Goal: Task Accomplishment & Management: Use online tool/utility

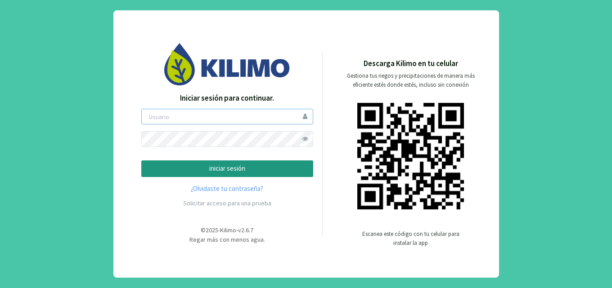
type input "saima"
click at [307, 141] on span at bounding box center [305, 139] width 16 height 16
click at [304, 141] on span at bounding box center [305, 139] width 16 height 16
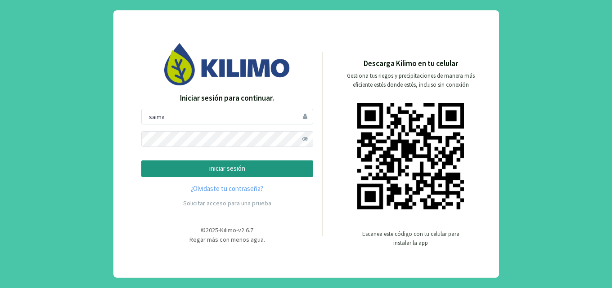
click at [294, 163] on button "iniciar sesión" at bounding box center [227, 169] width 172 height 17
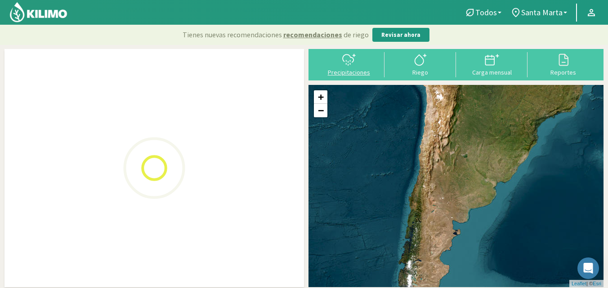
select select "1: Object"
select select "4: Object"
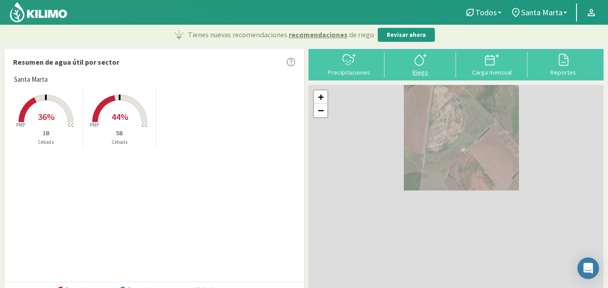
type input "0"
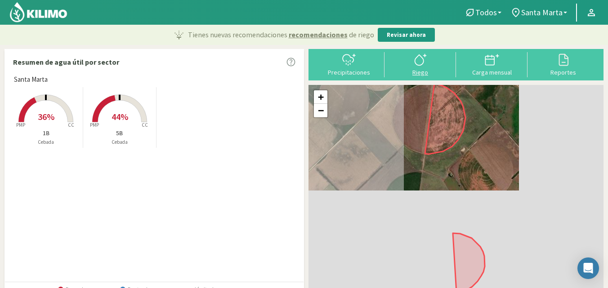
click at [425, 72] on div "Riego" at bounding box center [420, 72] width 66 height 6
select select "1: Object"
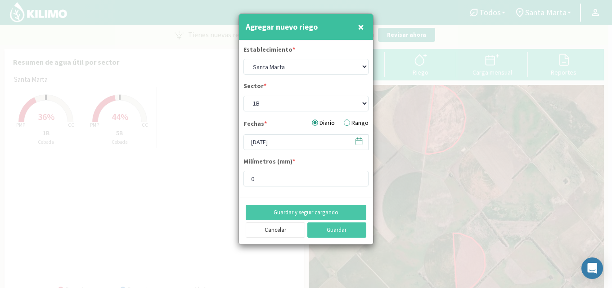
click at [361, 24] on span "×" at bounding box center [361, 26] width 6 height 15
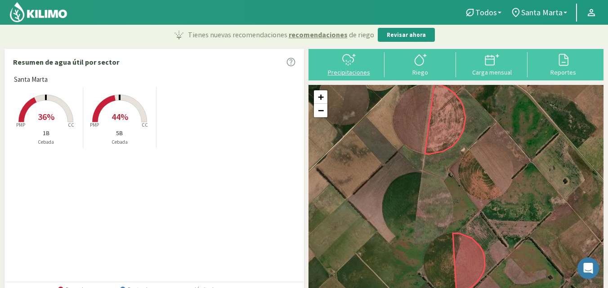
click at [358, 72] on div "Precipitaciones" at bounding box center [349, 72] width 66 height 6
select select "1: Object"
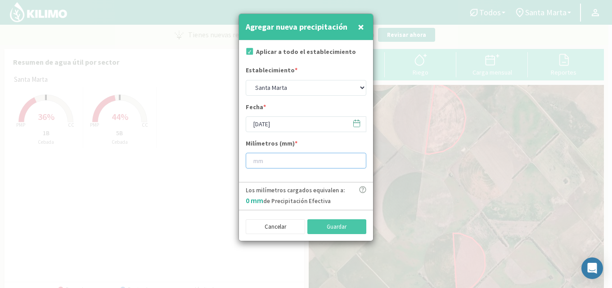
click at [284, 160] on input "number" at bounding box center [306, 161] width 121 height 16
type input "24"
click at [342, 215] on div "Cancelar Guardar" at bounding box center [306, 225] width 134 height 31
click at [340, 226] on button "Guardar" at bounding box center [336, 226] width 59 height 15
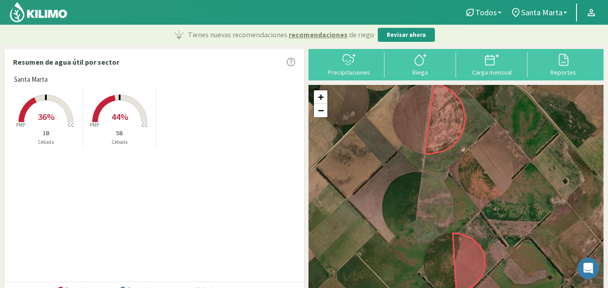
click at [54, 111] on rect at bounding box center [46, 123] width 72 height 72
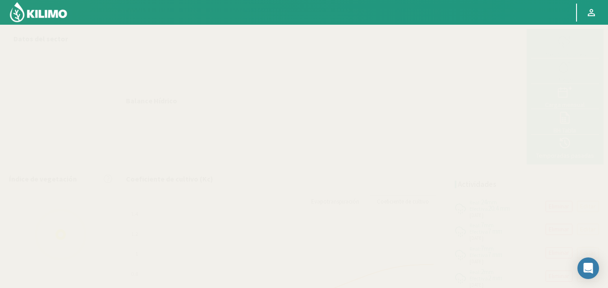
select select "1: Object"
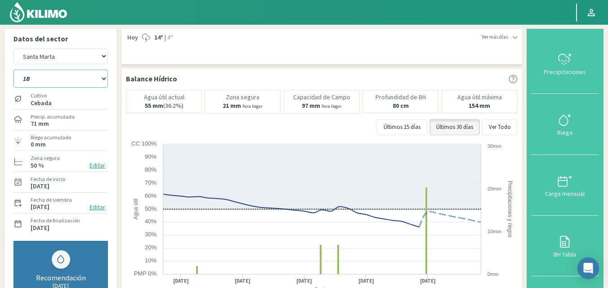
click at [74, 83] on select "1B 5B" at bounding box center [60, 79] width 94 height 18
select select "1: Object"
click at [13, 70] on select "1B 5B" at bounding box center [60, 79] width 94 height 18
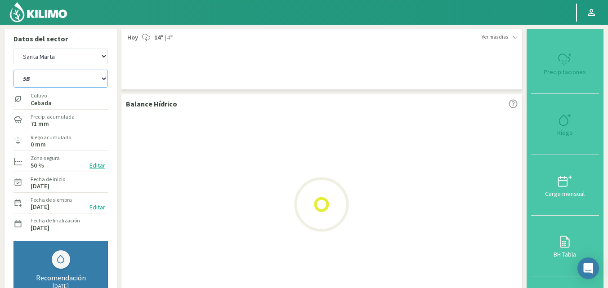
select select "3: Object"
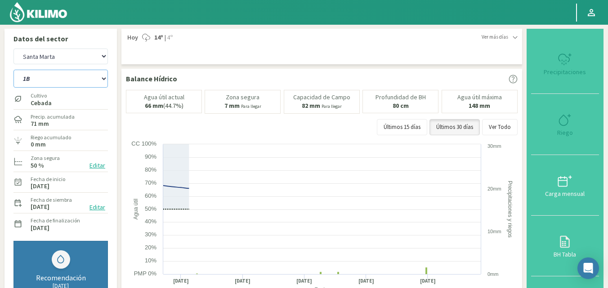
select select "3: Object"
